Goal: Find contact information

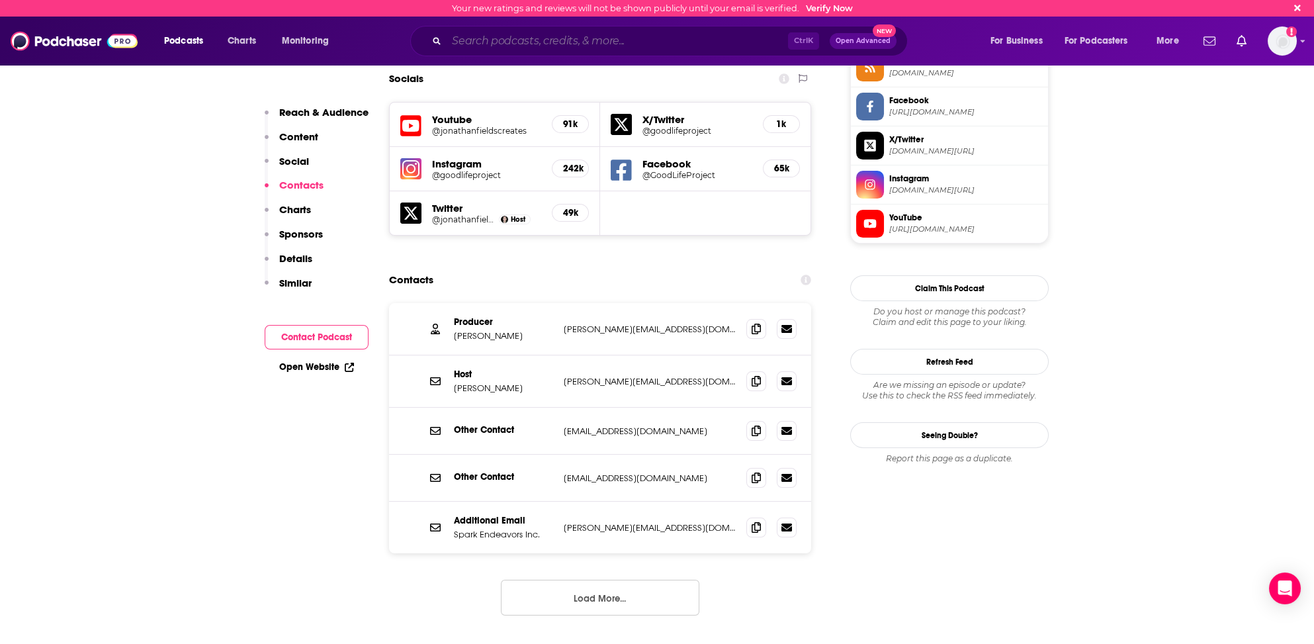
click at [466, 39] on input "Search podcasts, credits, & more..." at bounding box center [617, 40] width 341 height 21
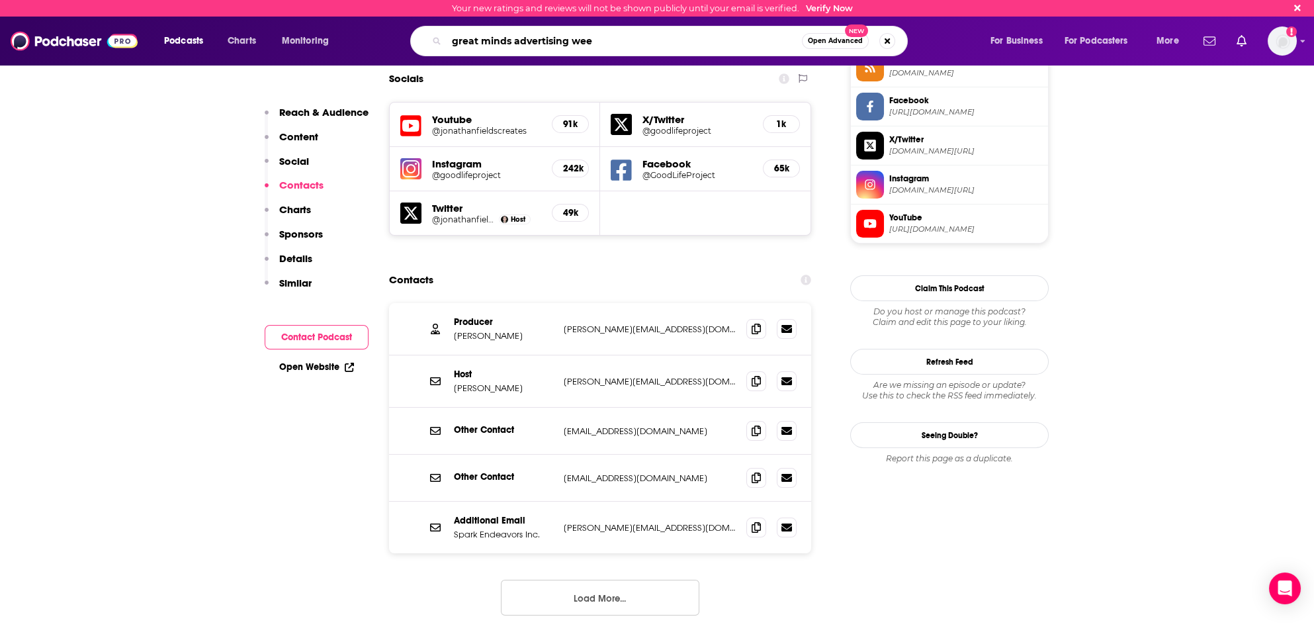
type input "great minds advertising week"
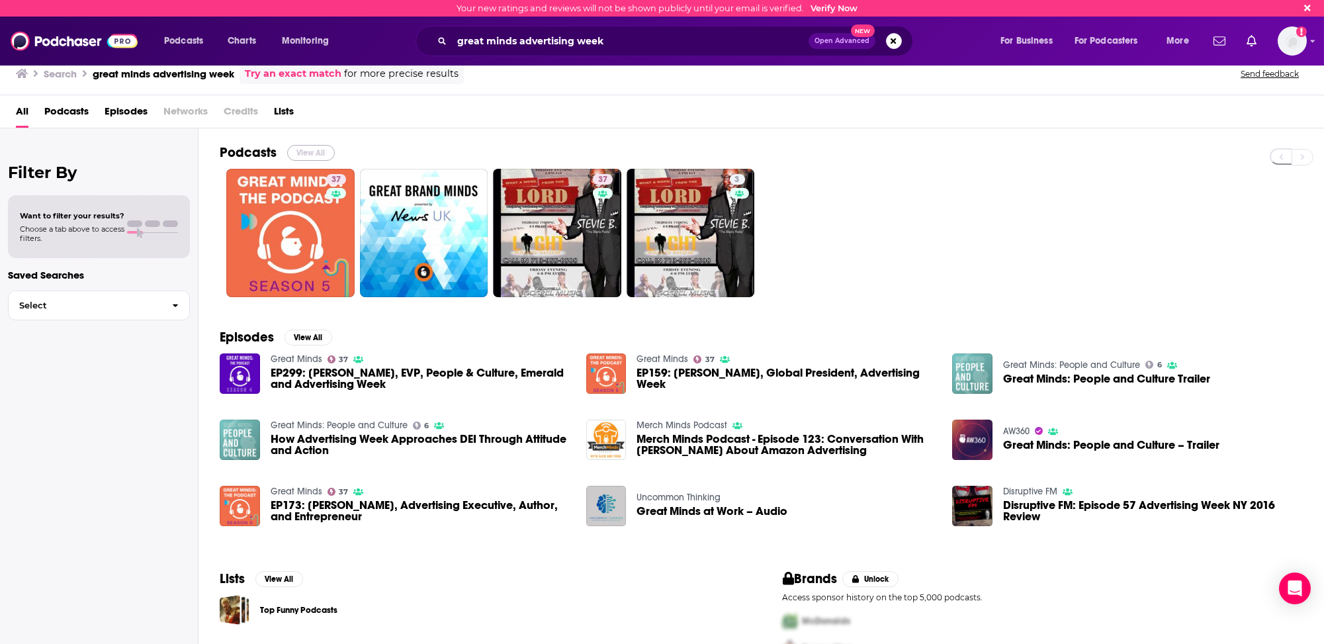
click at [310, 146] on button "View All" at bounding box center [311, 153] width 48 height 16
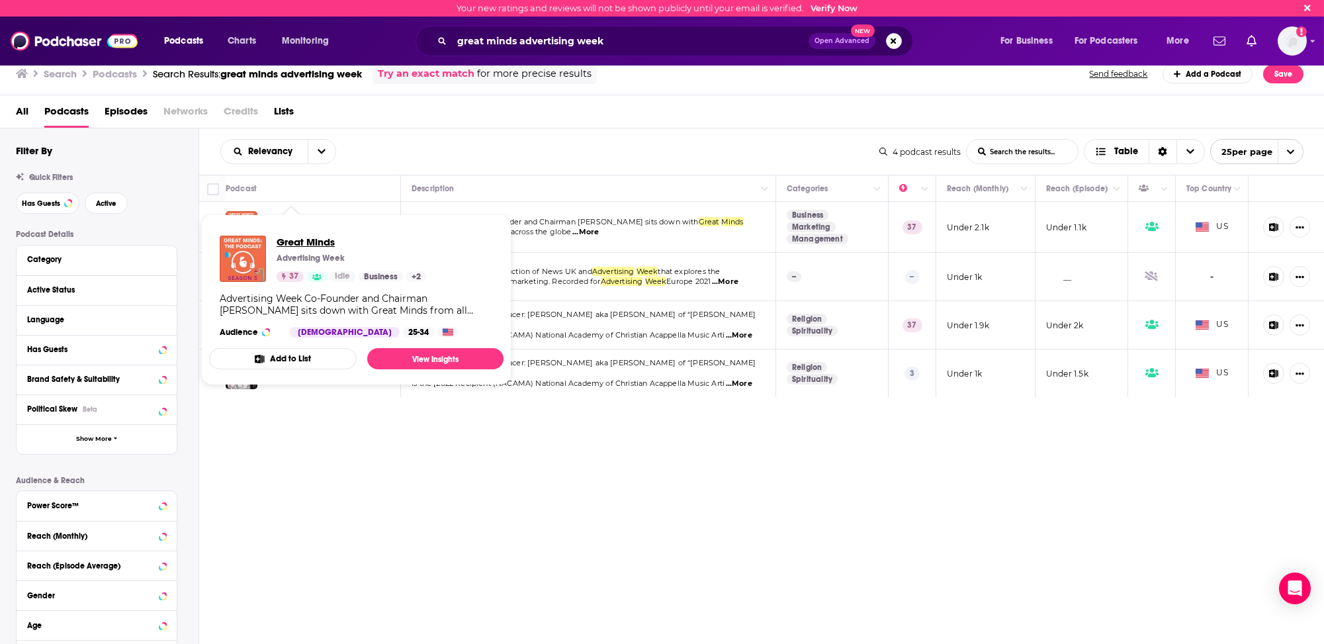
click at [296, 243] on span "Great Minds" at bounding box center [352, 242] width 150 height 13
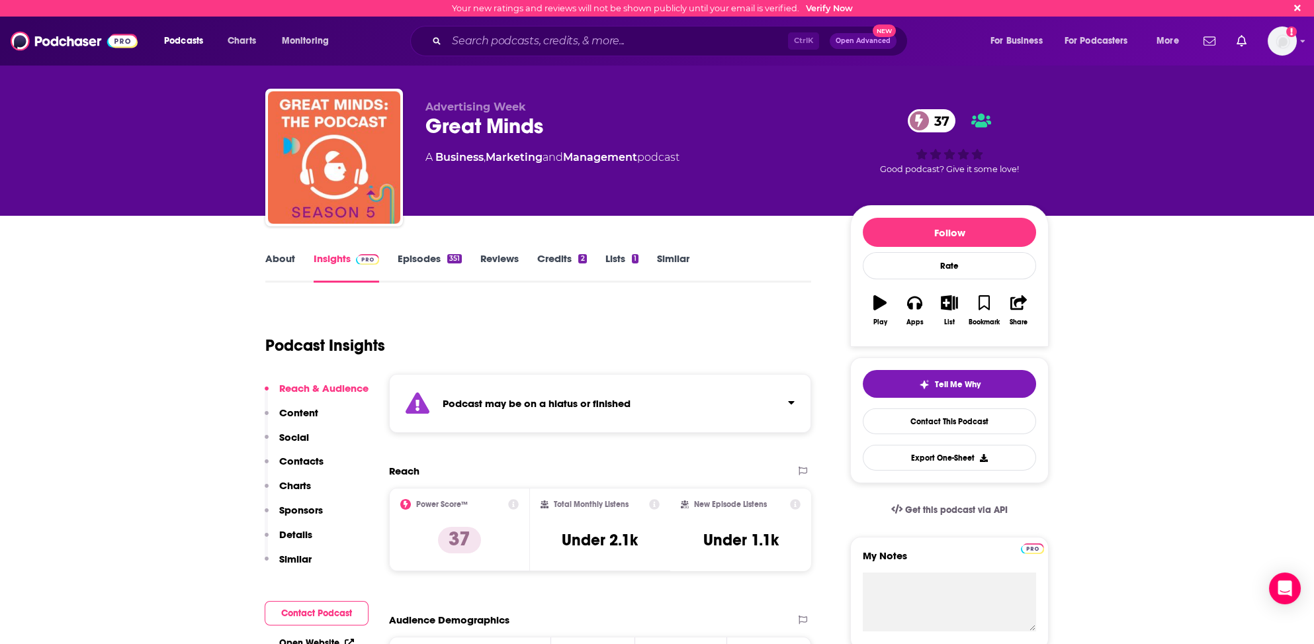
click at [308, 459] on p "Contacts" at bounding box center [301, 461] width 44 height 13
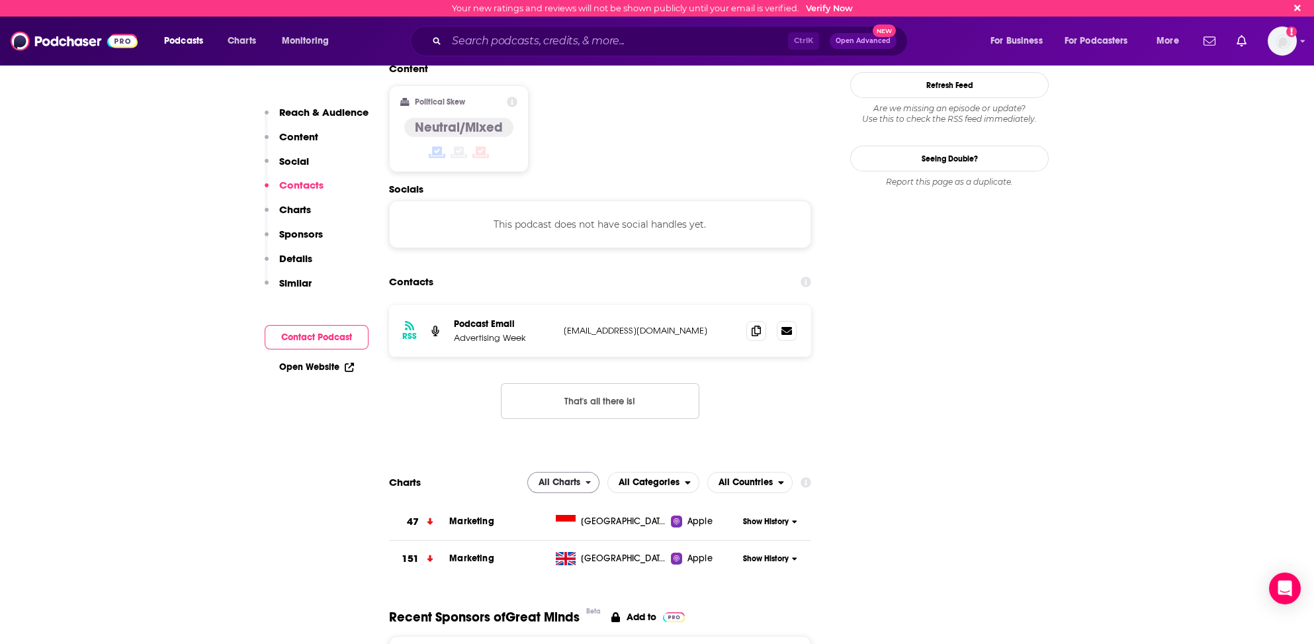
scroll to position [1063, 0]
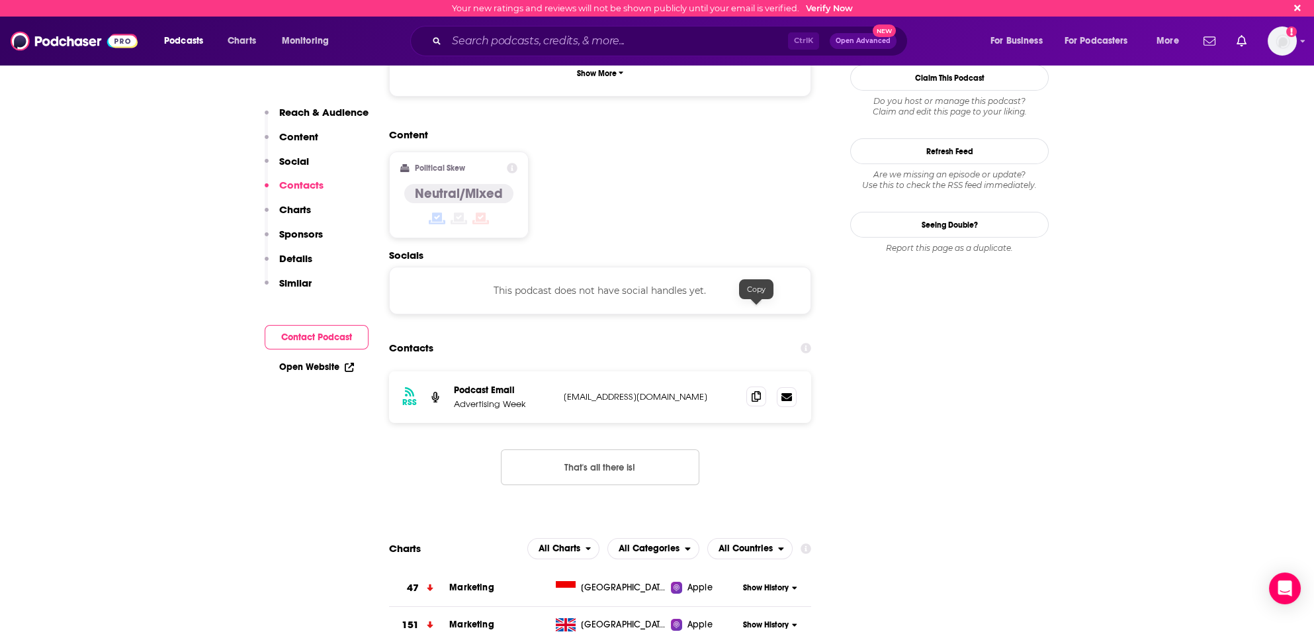
click at [757, 391] on icon at bounding box center [756, 396] width 9 height 11
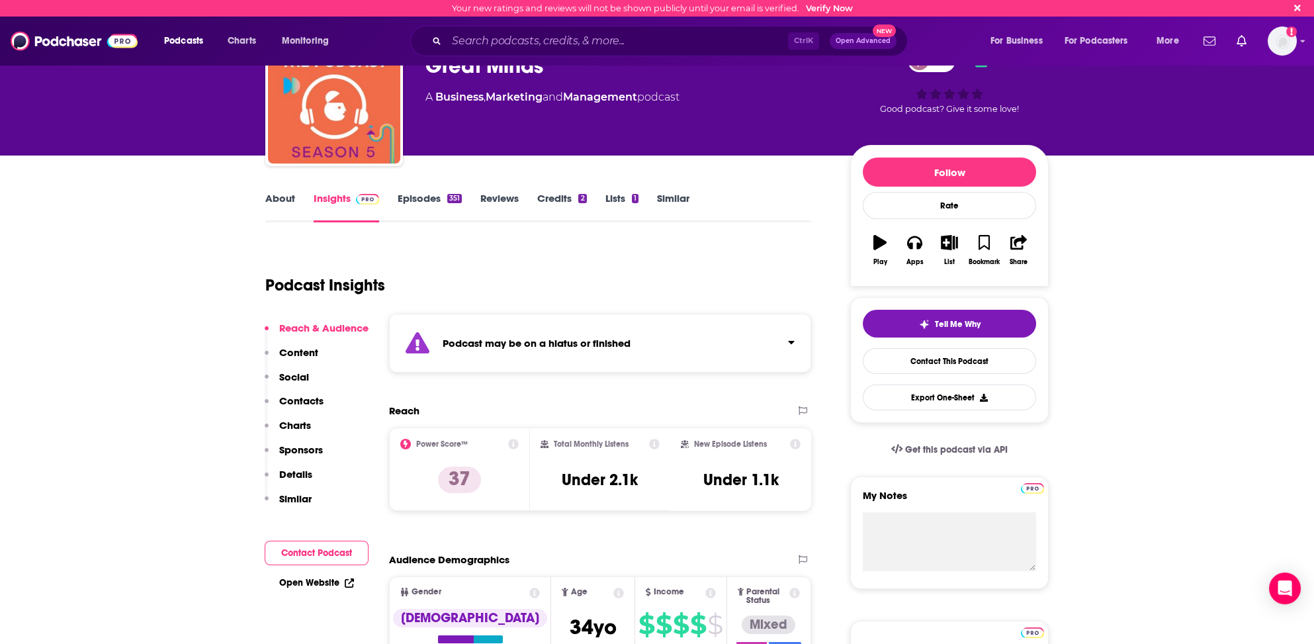
scroll to position [66, 0]
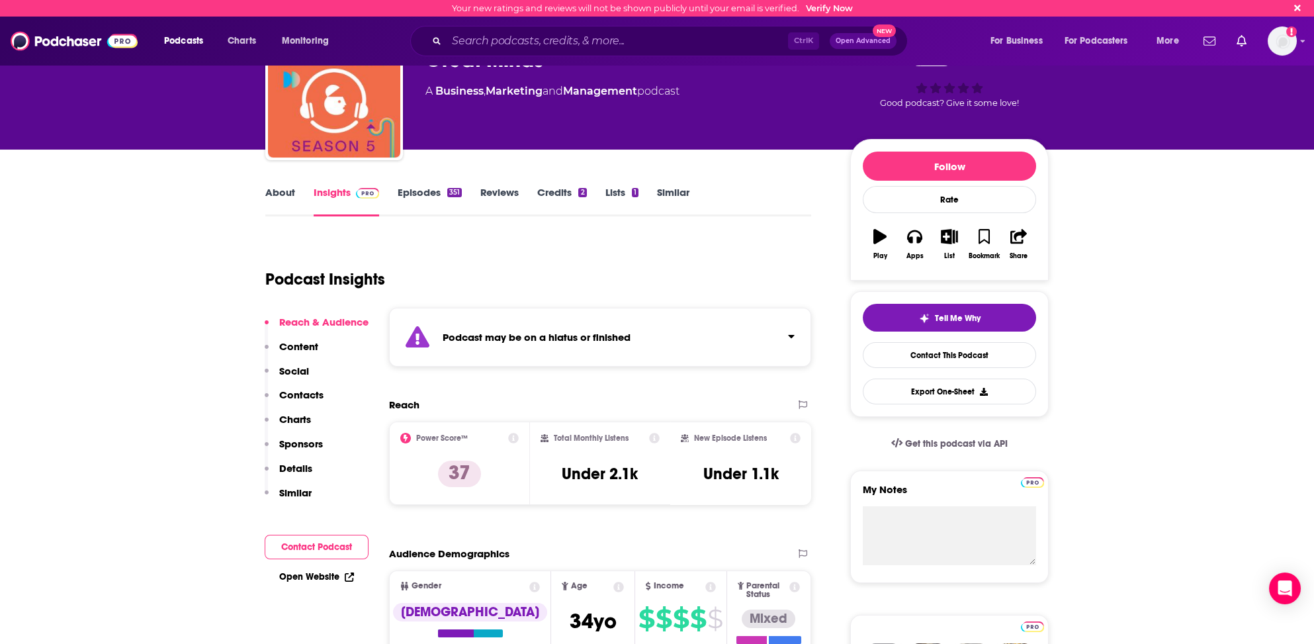
click at [275, 193] on link "About" at bounding box center [280, 201] width 30 height 30
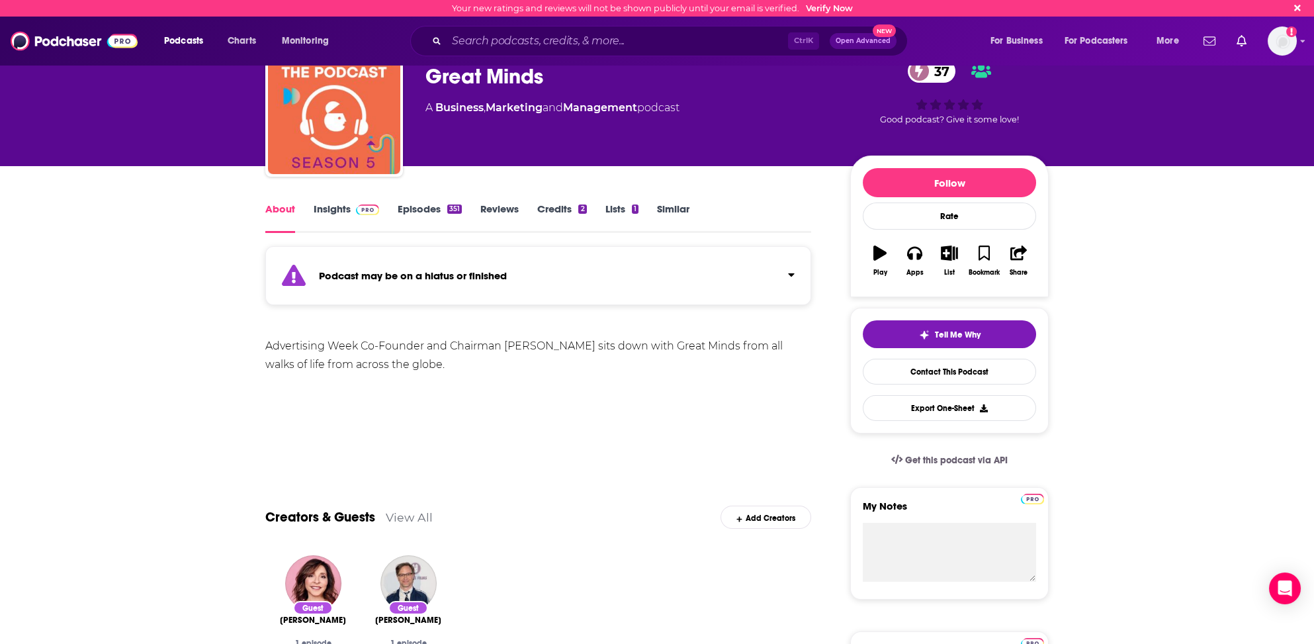
scroll to position [66, 0]
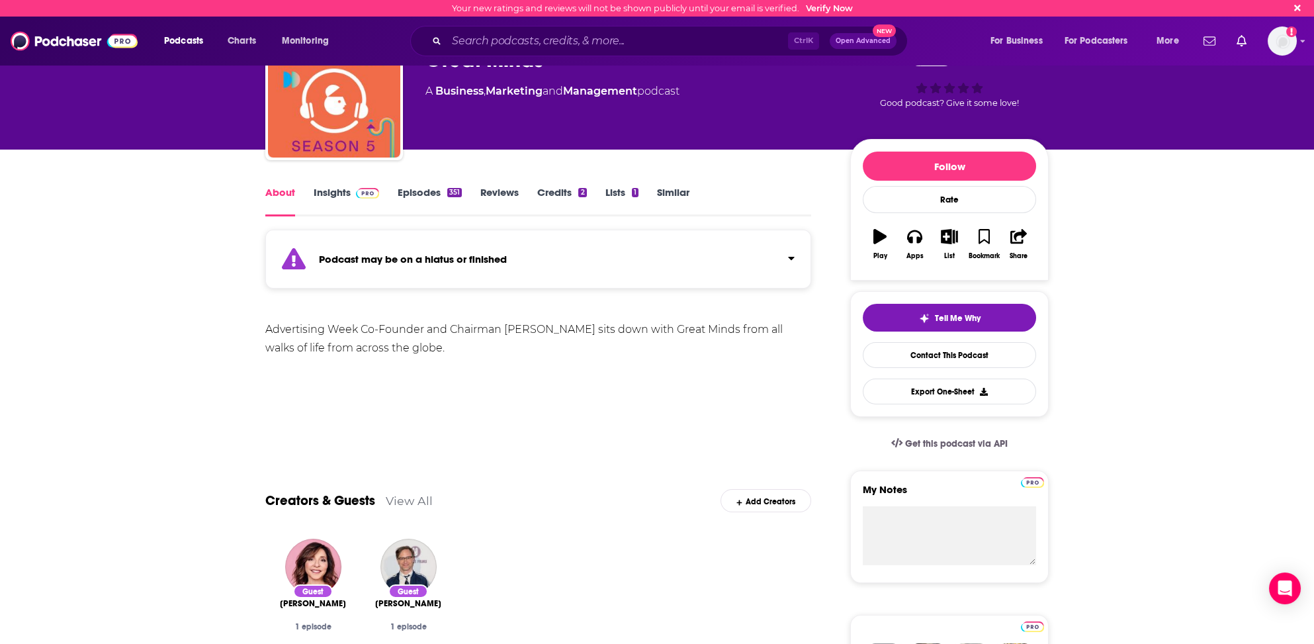
click at [331, 192] on link "Insights" at bounding box center [346, 201] width 65 height 30
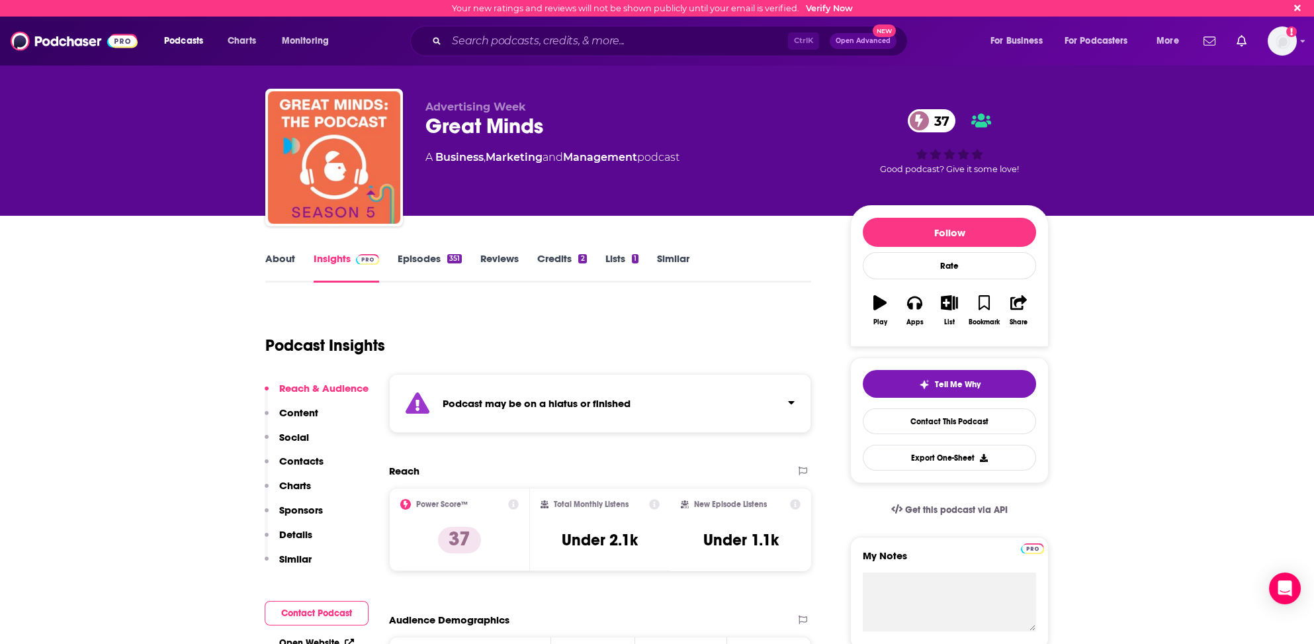
click at [306, 458] on p "Contacts" at bounding box center [301, 461] width 44 height 13
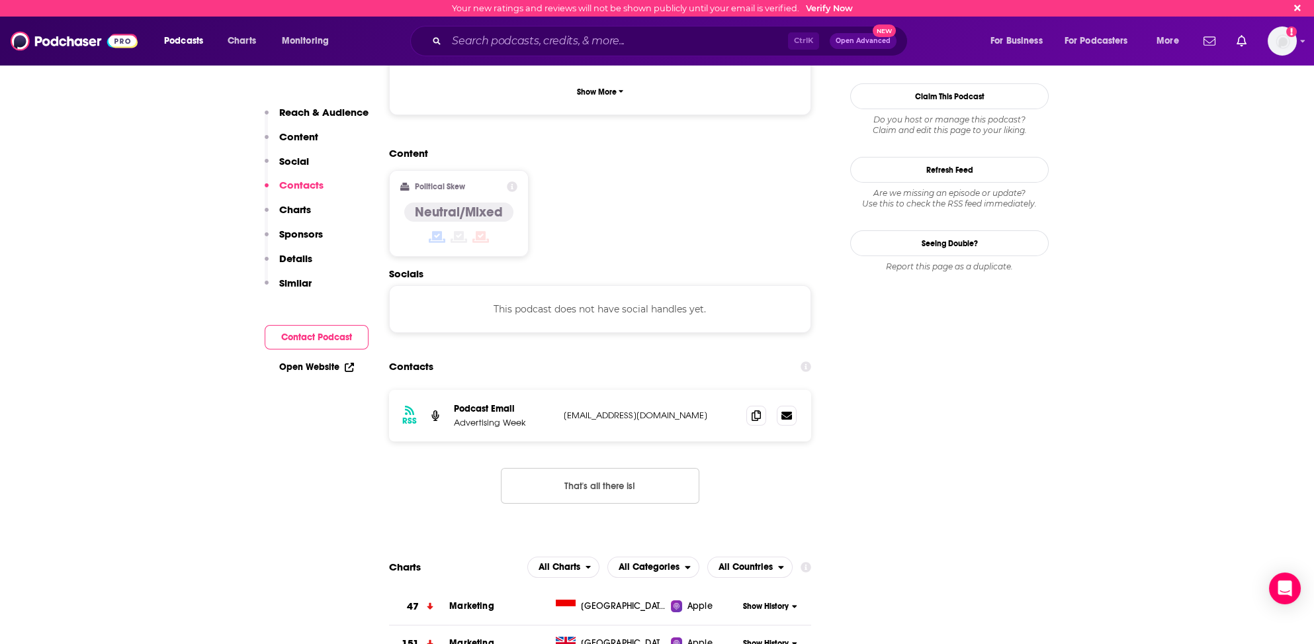
scroll to position [996, 0]
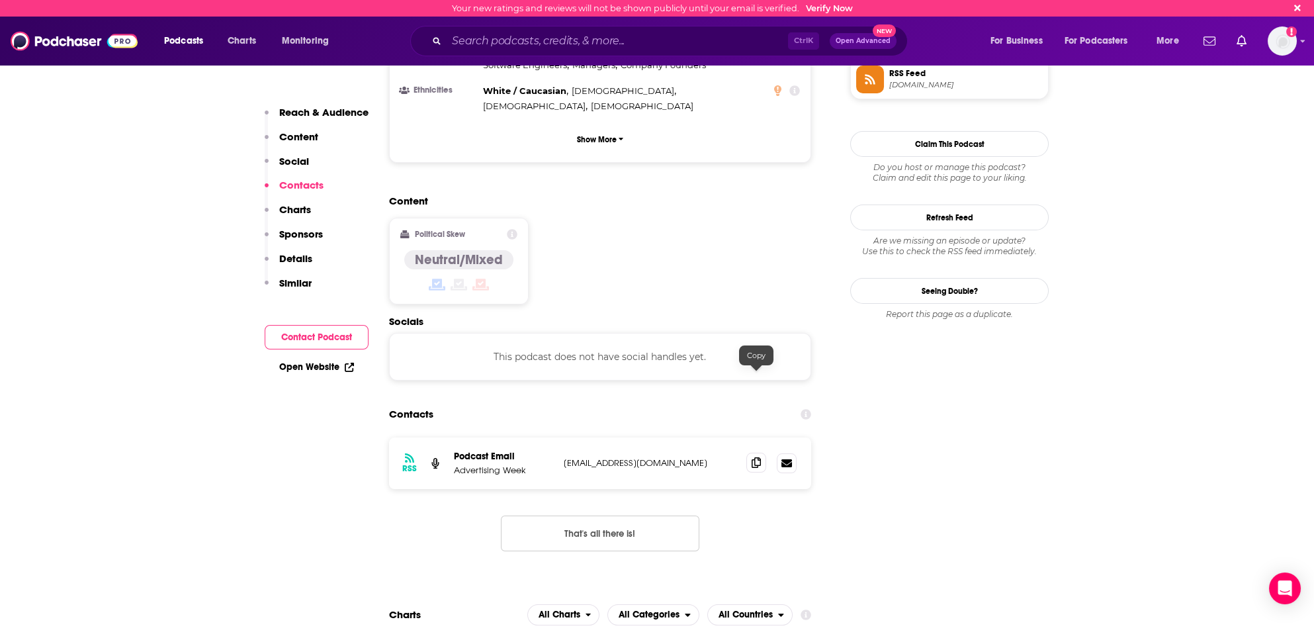
click at [755, 457] on icon at bounding box center [756, 462] width 9 height 11
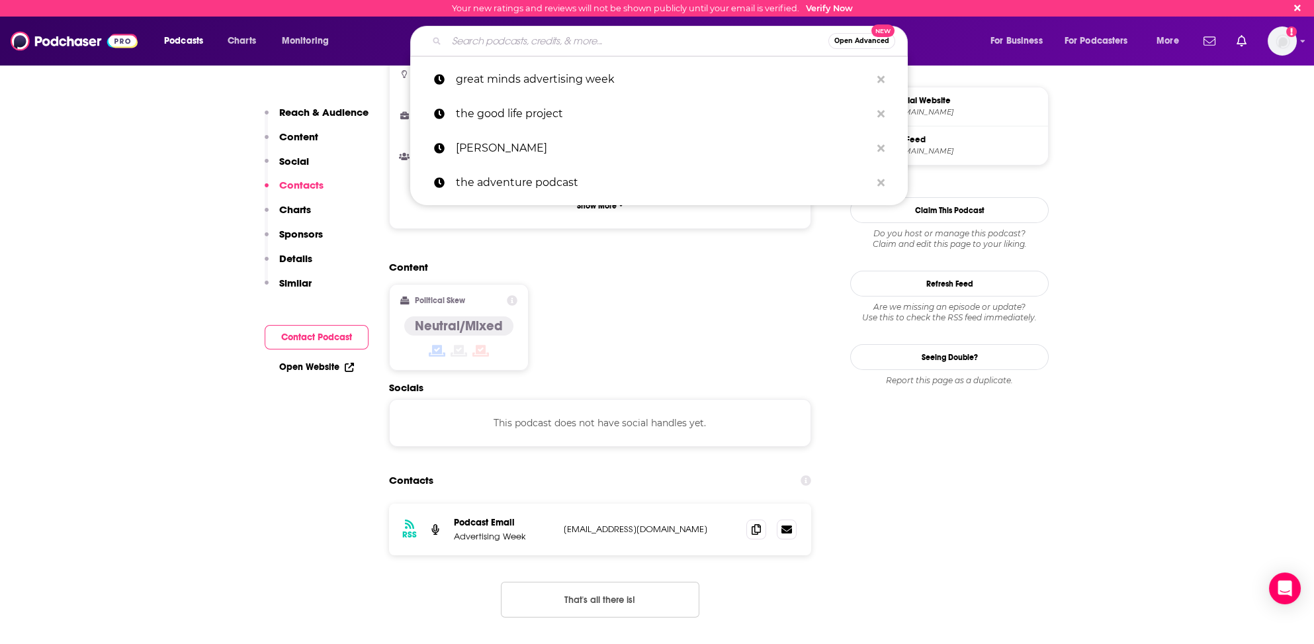
click at [483, 39] on input "Search podcasts, credits, & more..." at bounding box center [638, 40] width 382 height 21
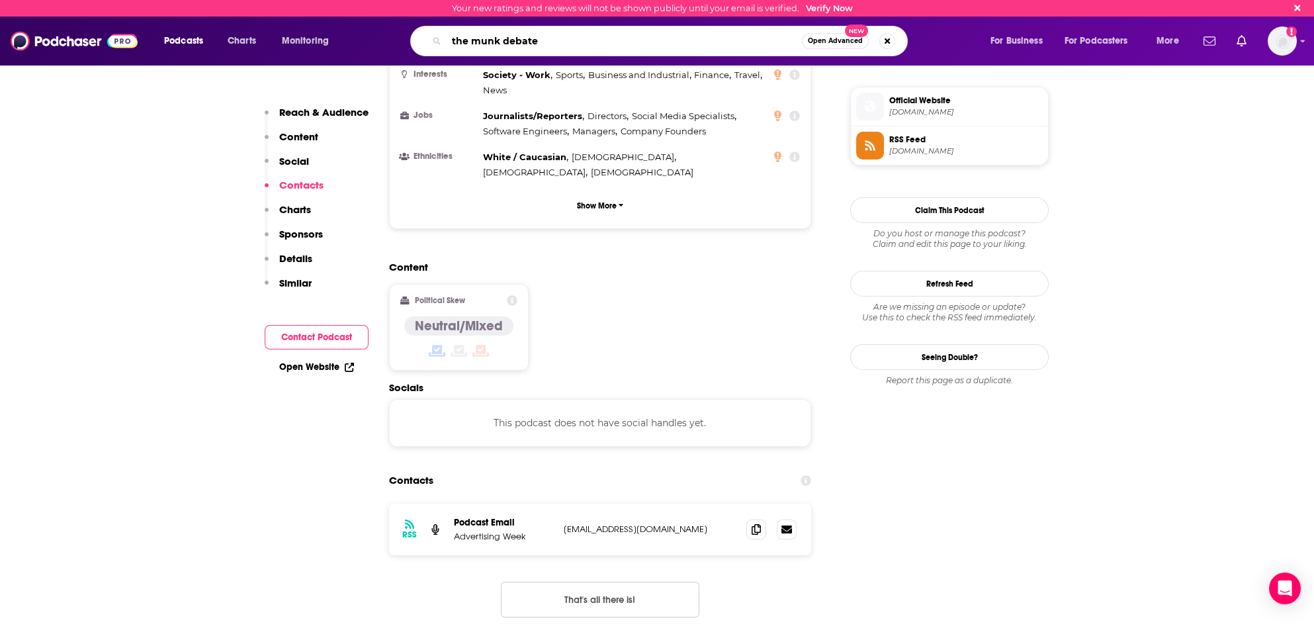
type input "the munk debates"
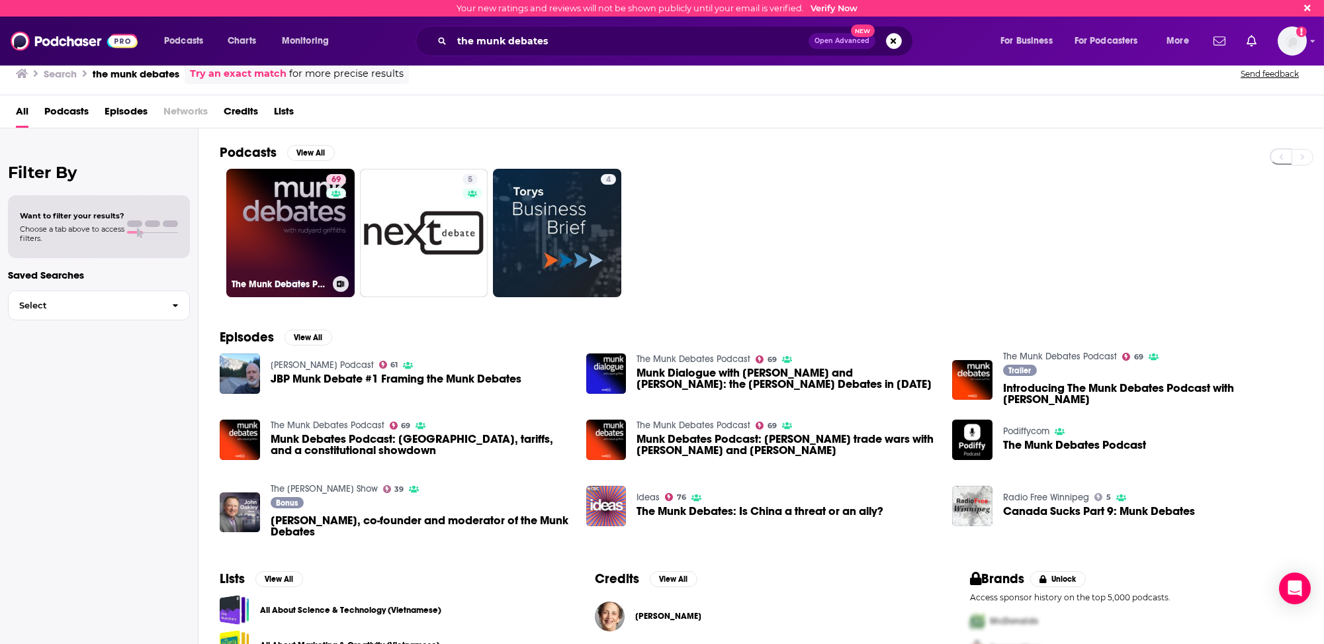
click at [324, 253] on link "69 The Munk Debates Podcast" at bounding box center [290, 233] width 128 height 128
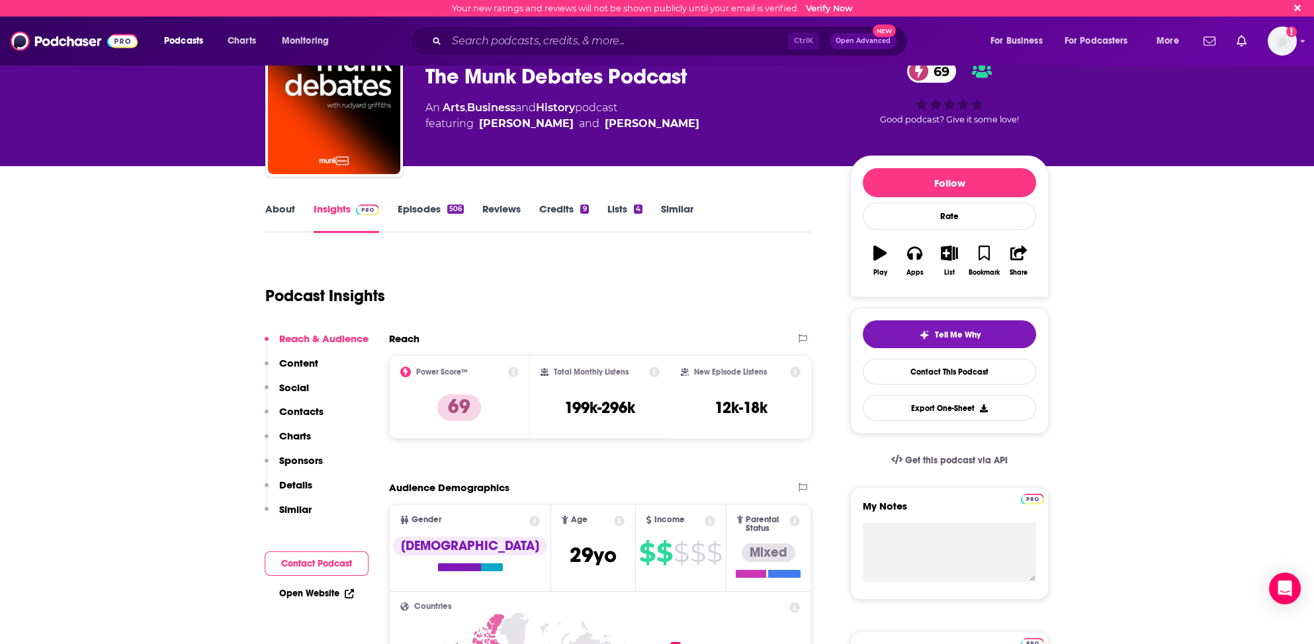
scroll to position [66, 0]
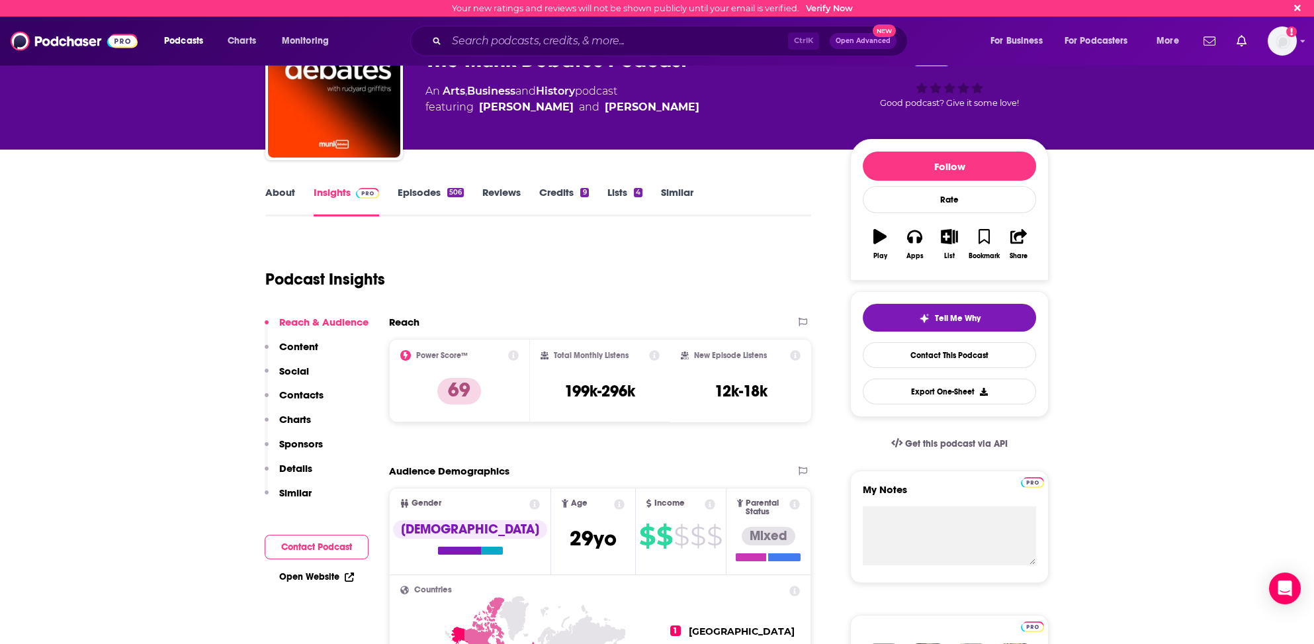
click at [296, 390] on p "Contacts" at bounding box center [301, 394] width 44 height 13
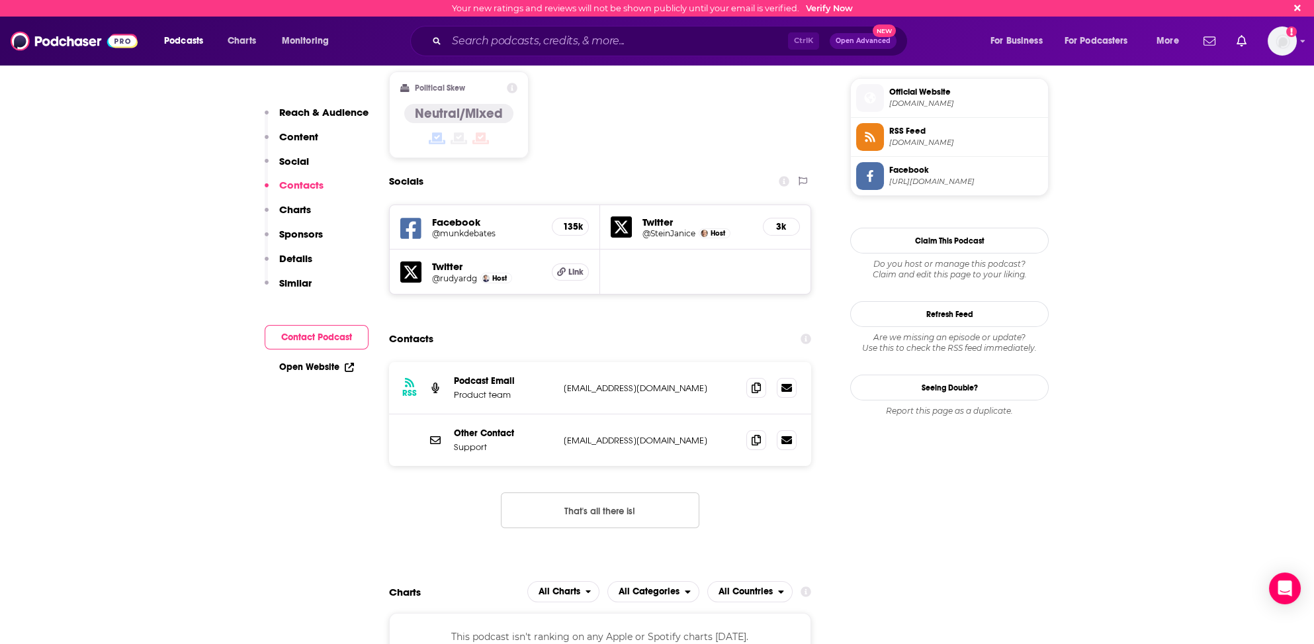
scroll to position [1037, 0]
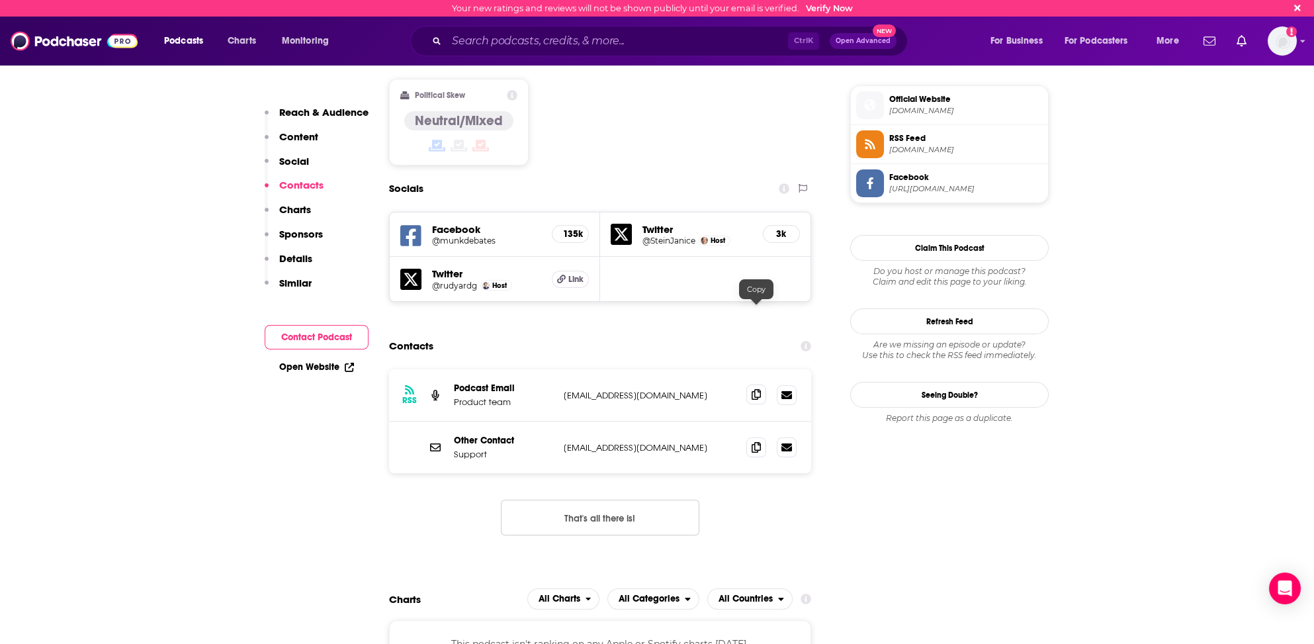
click at [760, 389] on icon at bounding box center [756, 394] width 9 height 11
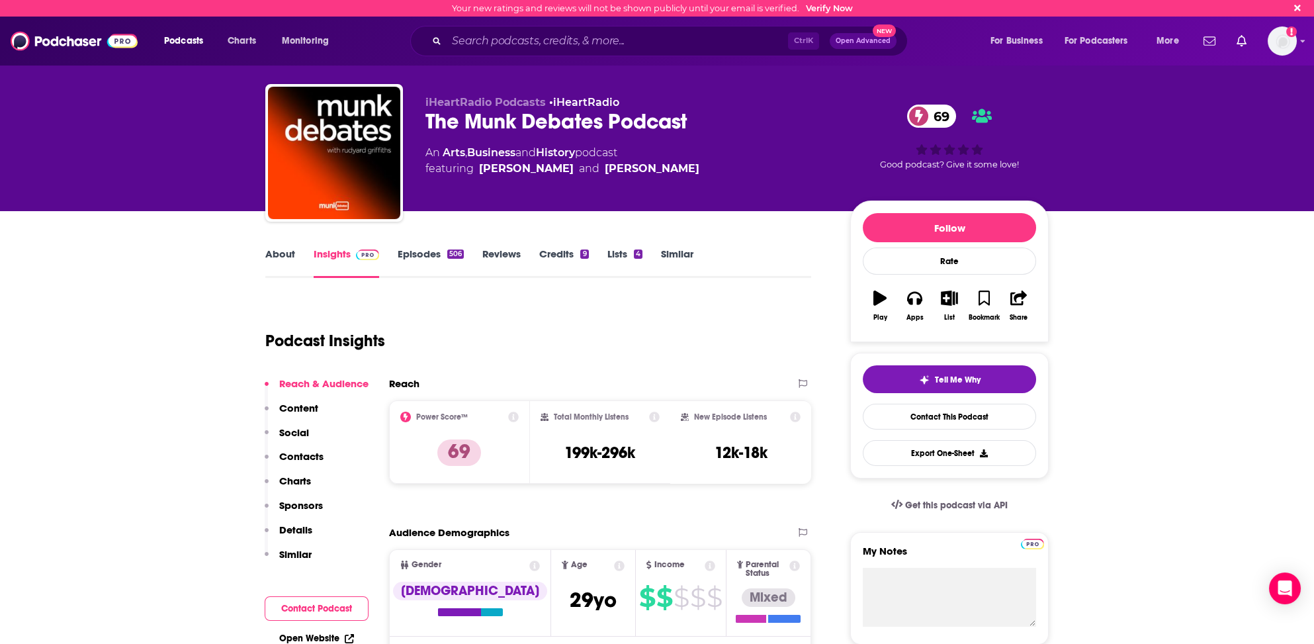
scroll to position [0, 0]
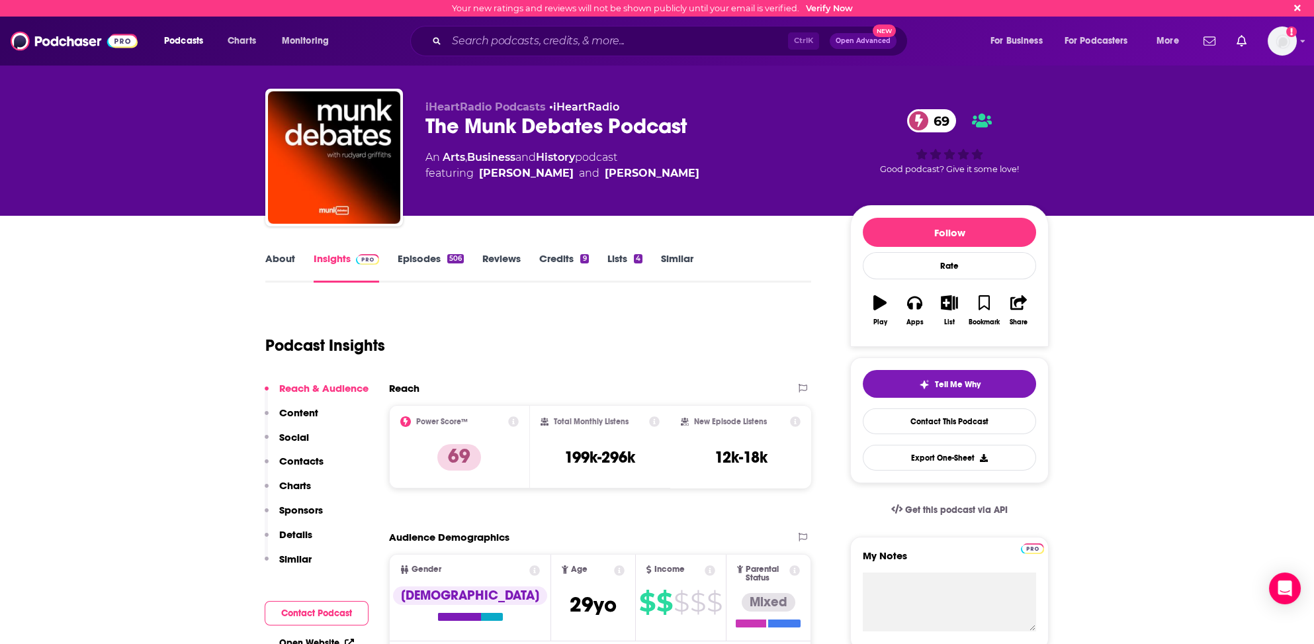
click at [286, 255] on link "About" at bounding box center [280, 267] width 30 height 30
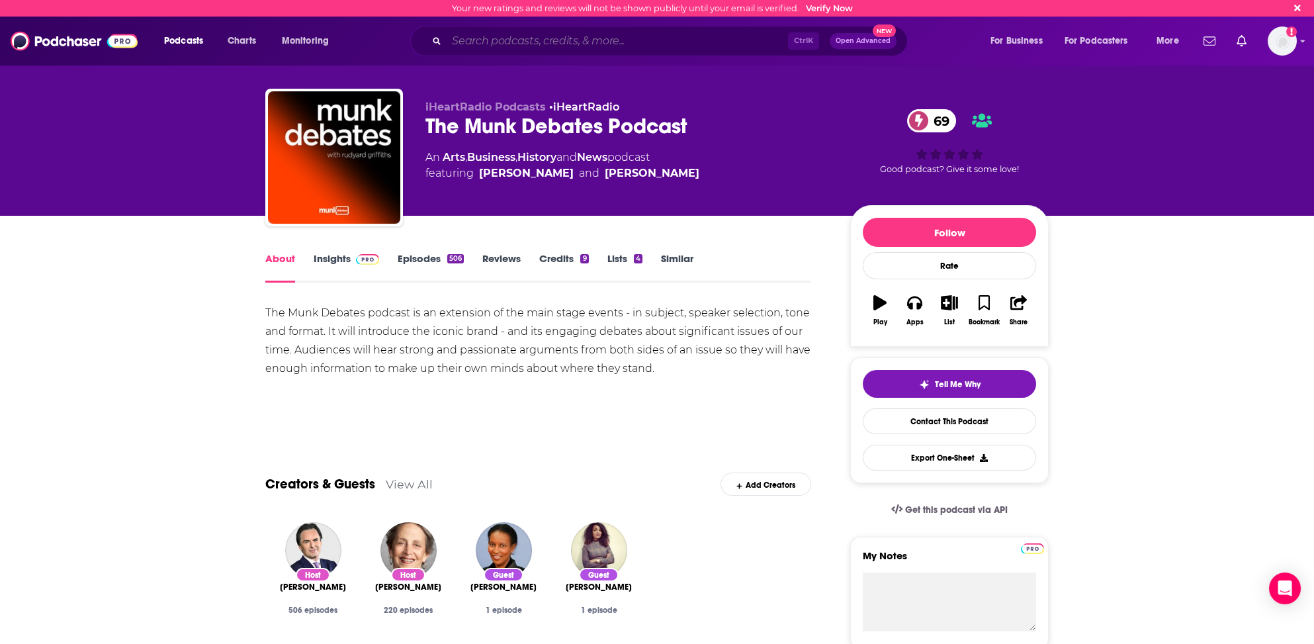
click at [480, 40] on input "Search podcasts, credits, & more..." at bounding box center [617, 40] width 341 height 21
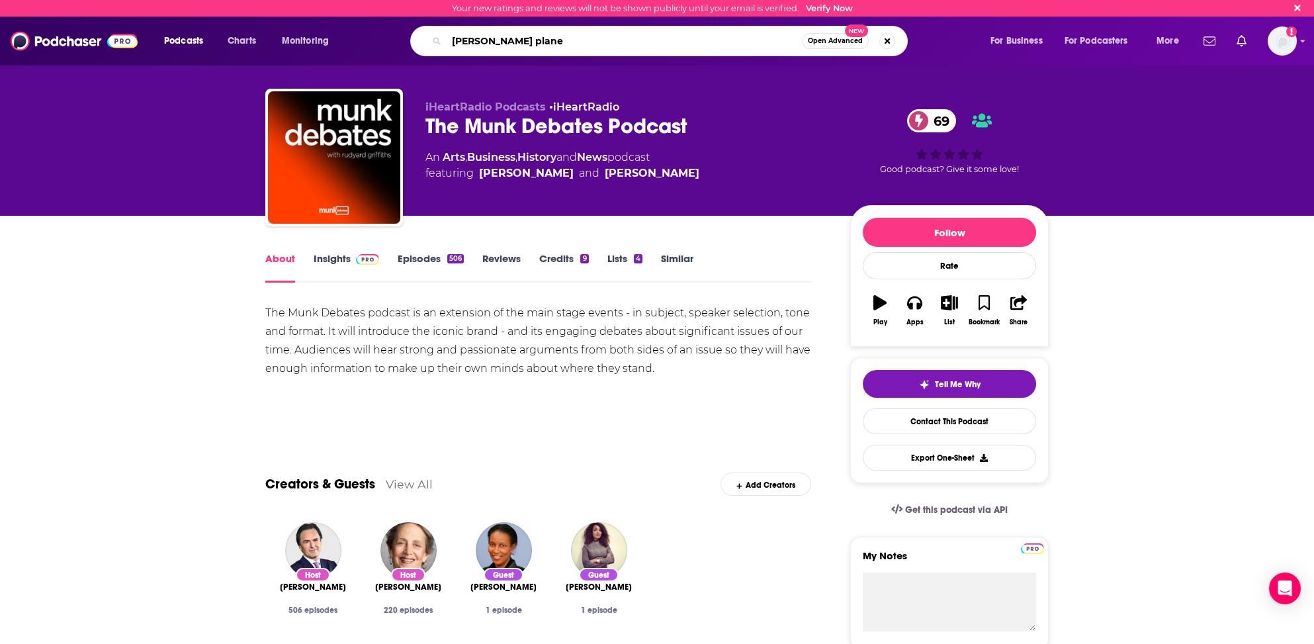
type input "[PERSON_NAME] planet"
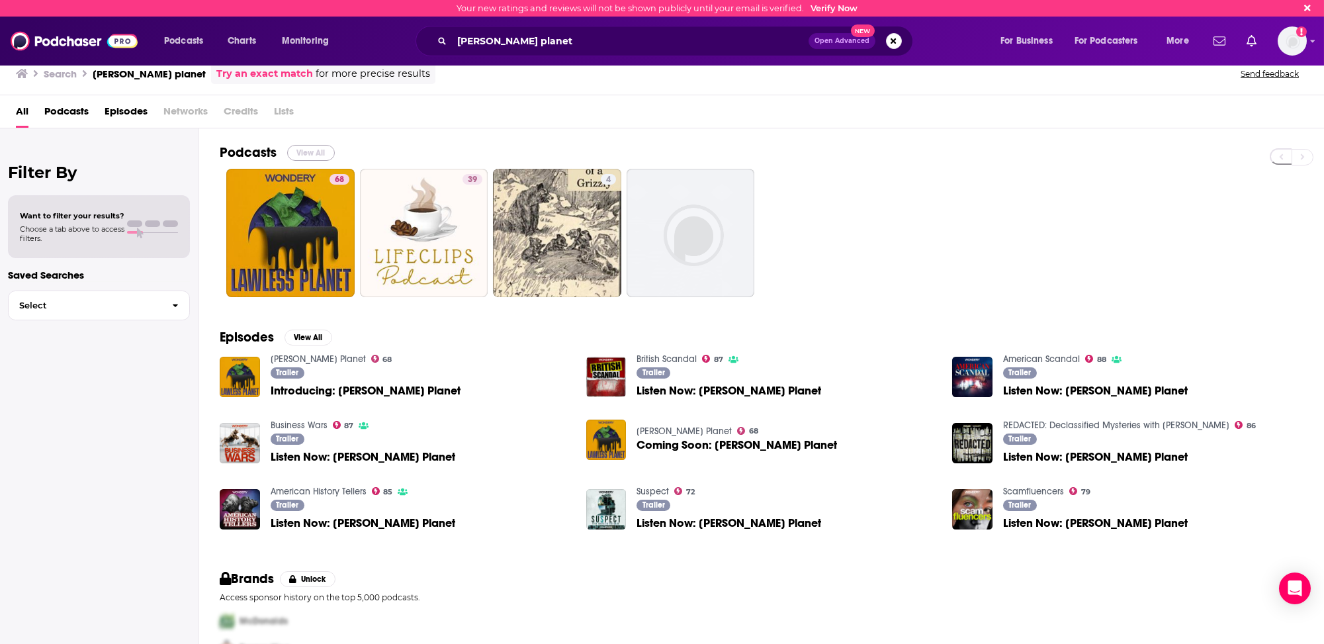
click at [301, 150] on button "View All" at bounding box center [311, 153] width 48 height 16
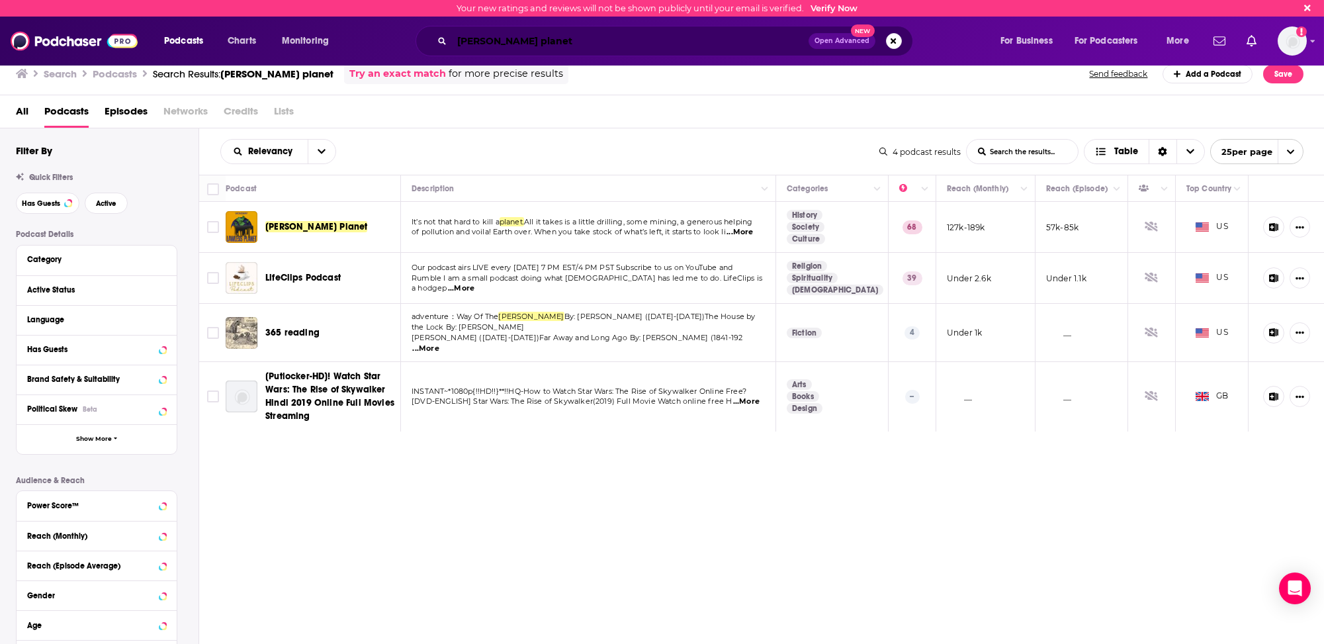
click at [473, 40] on input "[PERSON_NAME] planet" at bounding box center [630, 40] width 357 height 21
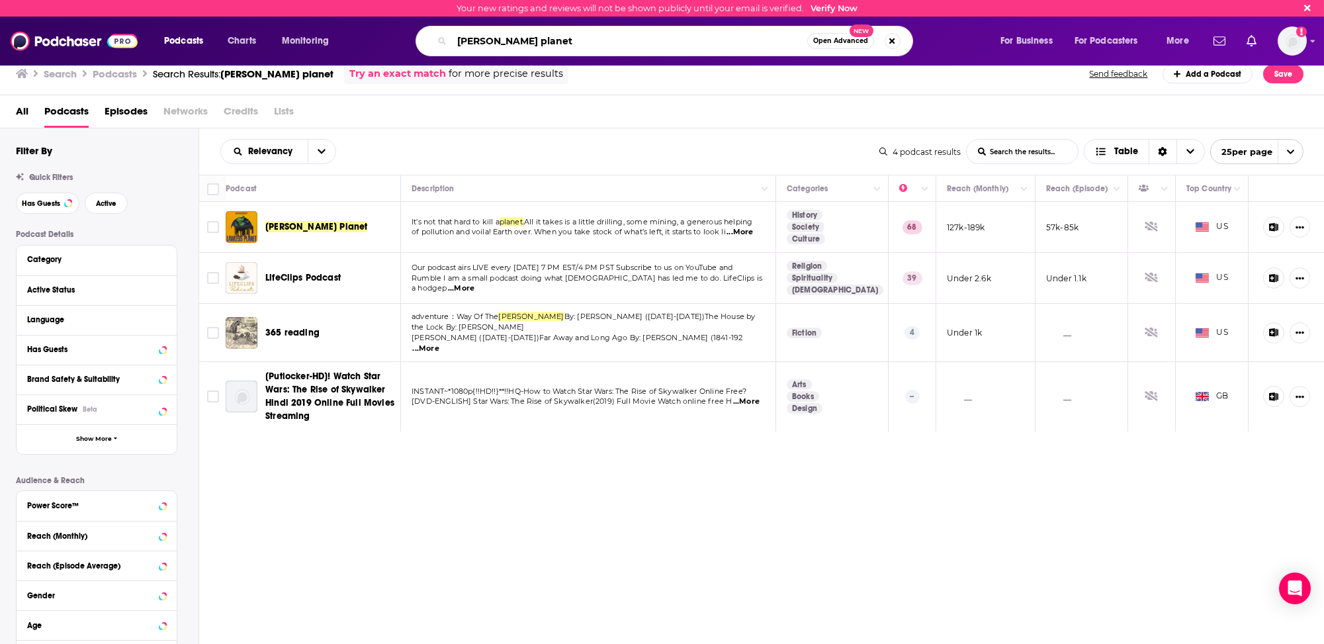
click at [473, 40] on input "[PERSON_NAME] planet" at bounding box center [629, 40] width 355 height 21
type input "business wars"
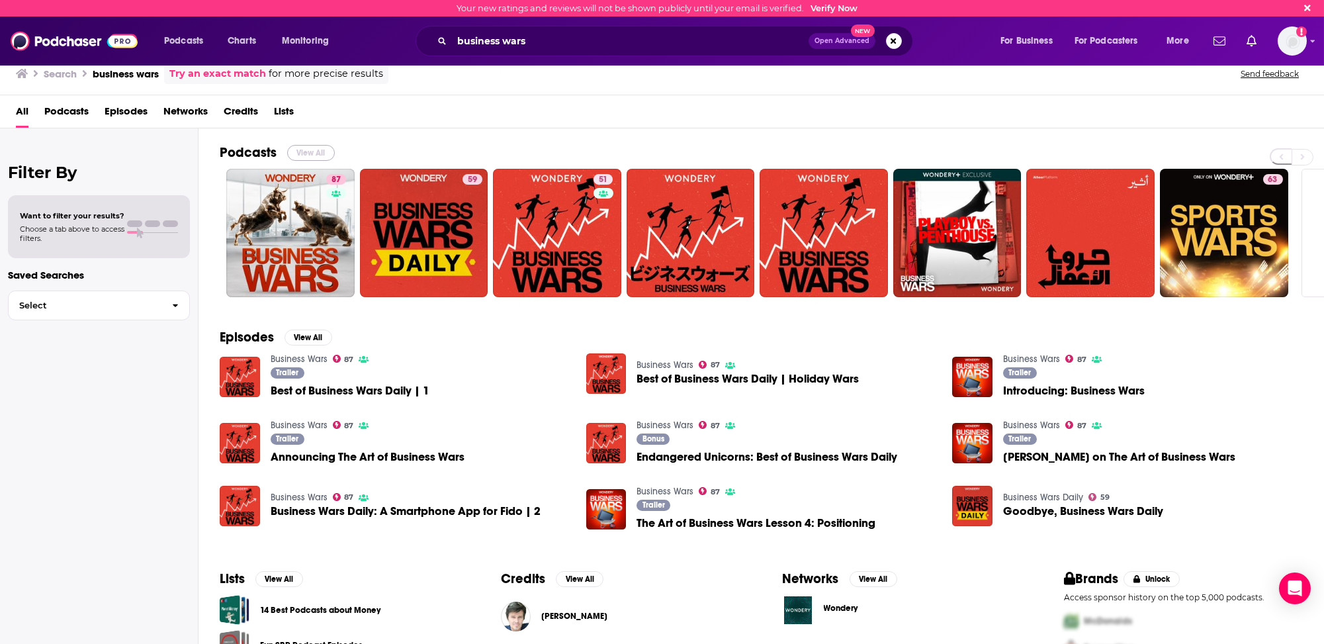
click at [308, 147] on button "View All" at bounding box center [311, 153] width 48 height 16
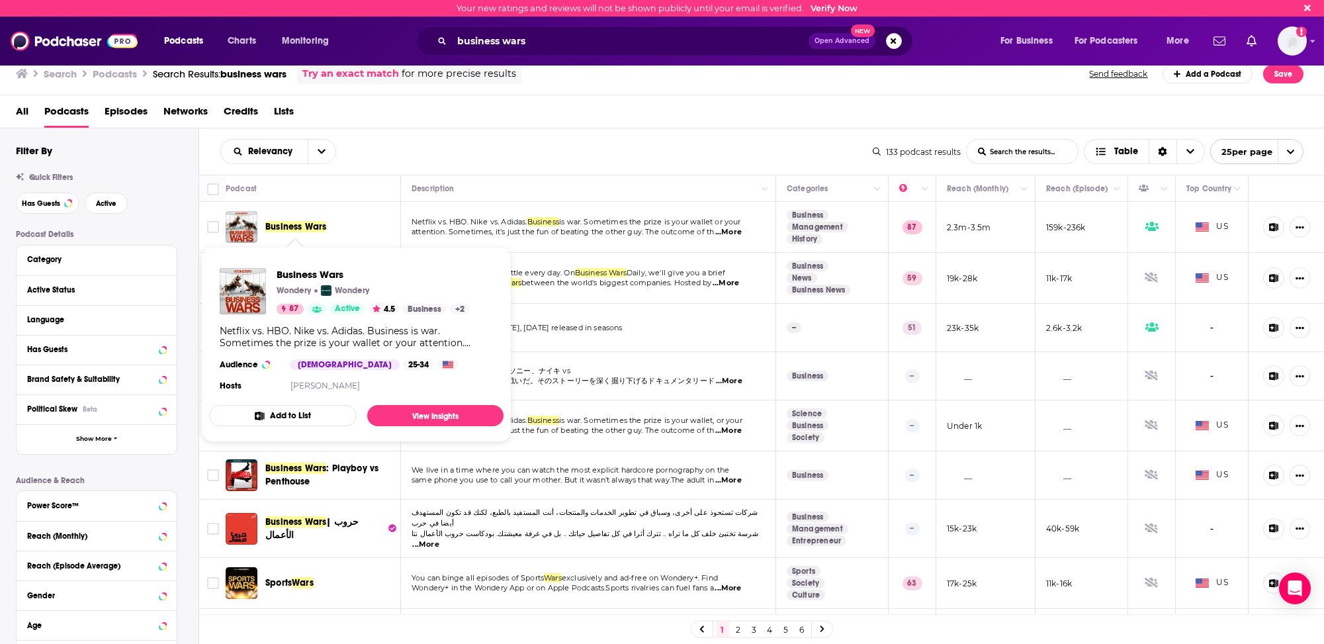
click at [285, 226] on span "Business Wars" at bounding box center [295, 226] width 61 height 11
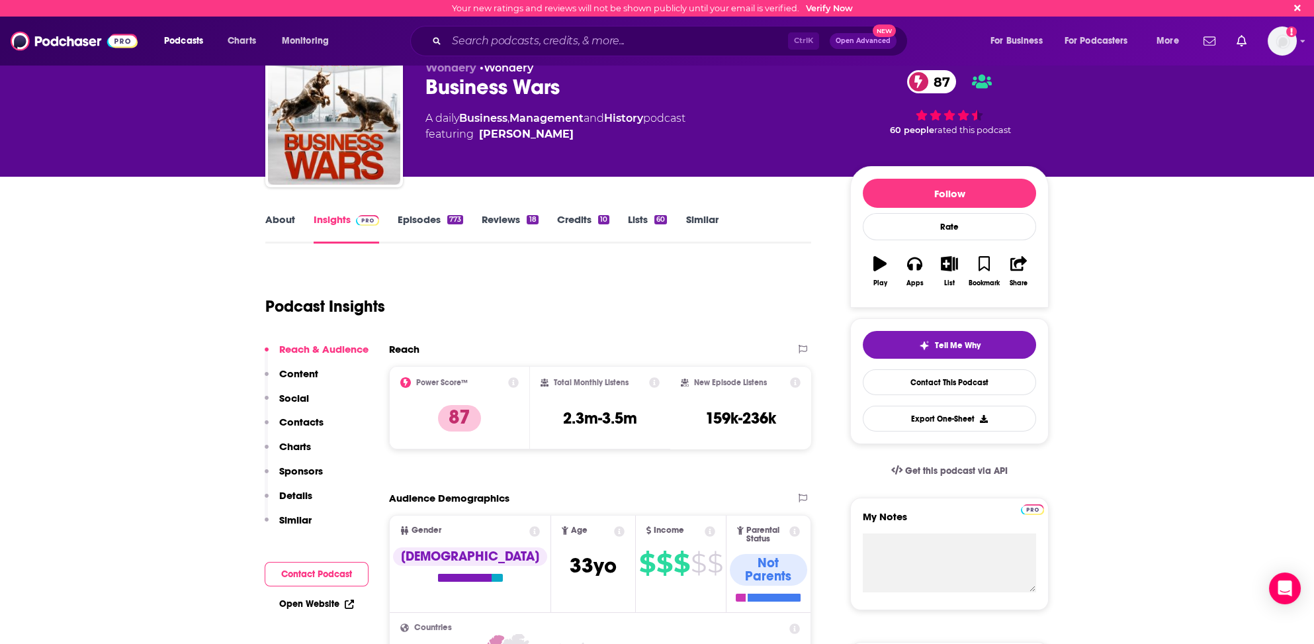
scroll to position [66, 0]
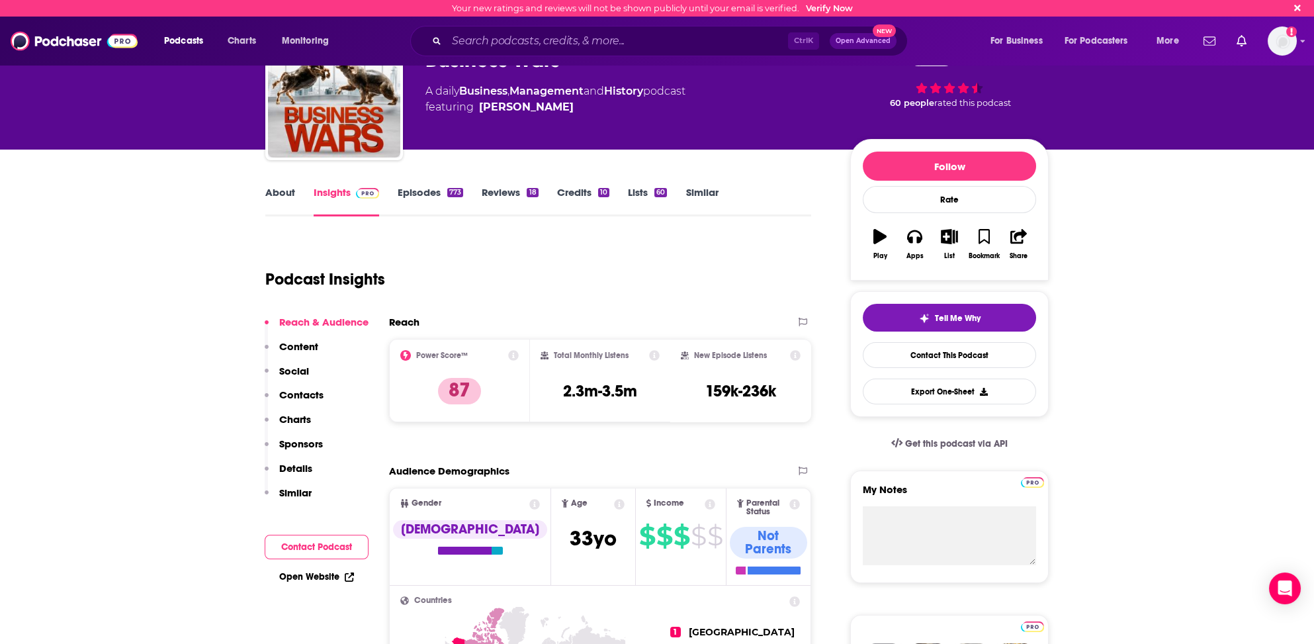
click at [301, 392] on p "Contacts" at bounding box center [301, 394] width 44 height 13
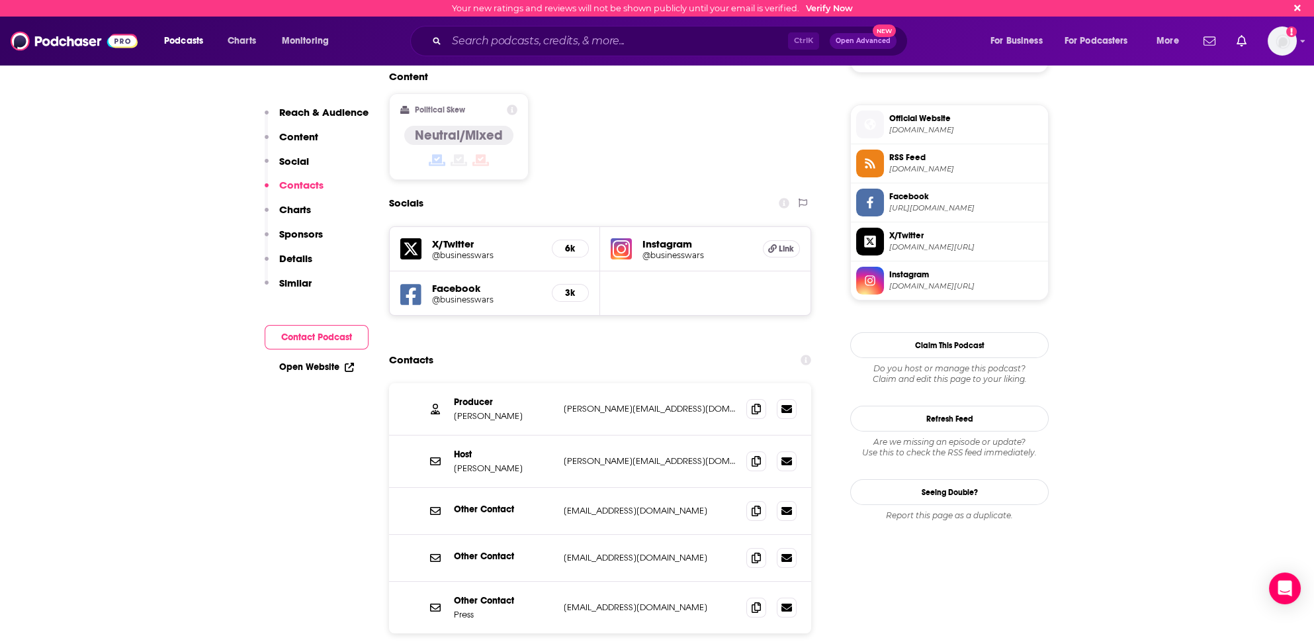
scroll to position [1117, 0]
